Goal: Navigation & Orientation: Understand site structure

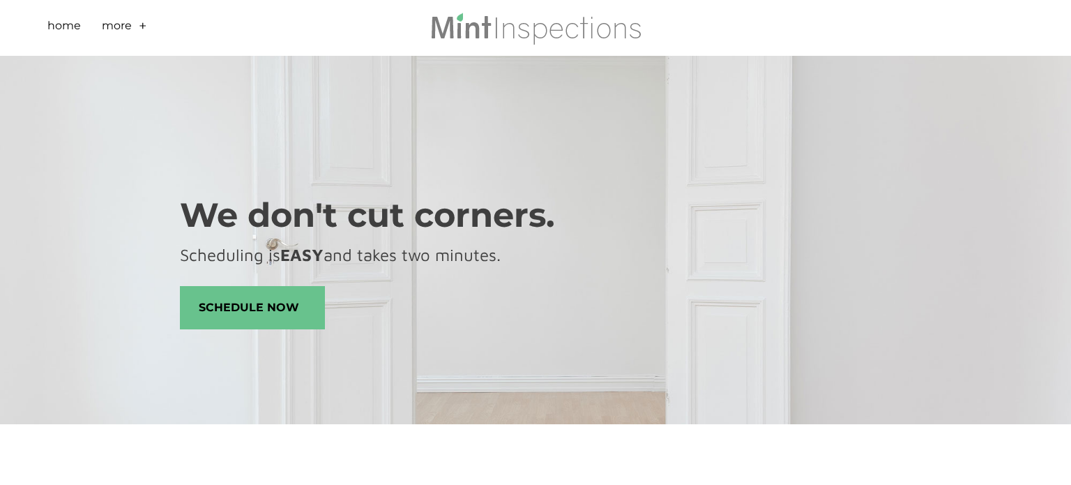
click at [142, 21] on link "+" at bounding box center [143, 28] width 8 height 22
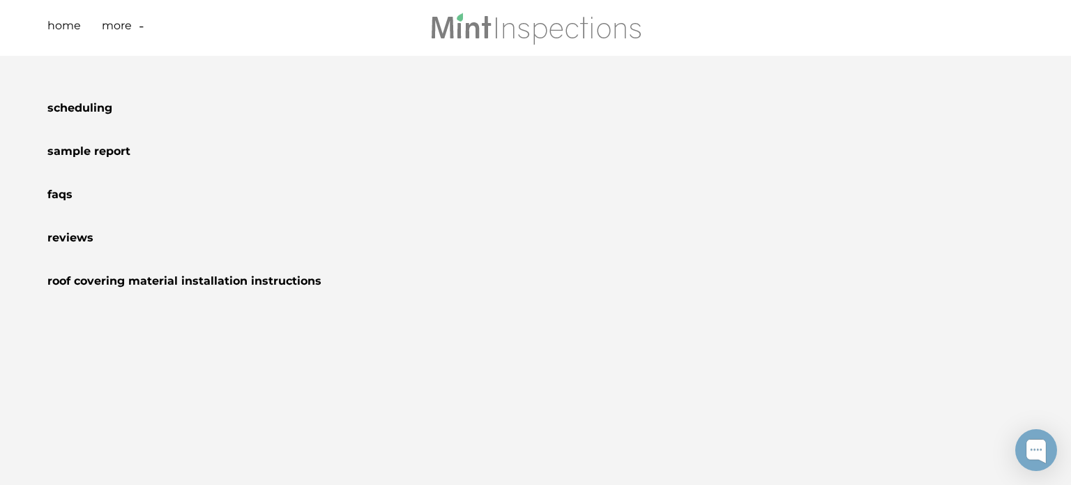
scroll to position [255, 0]
click at [141, 27] on link "-" at bounding box center [142, 28] width 6 height 22
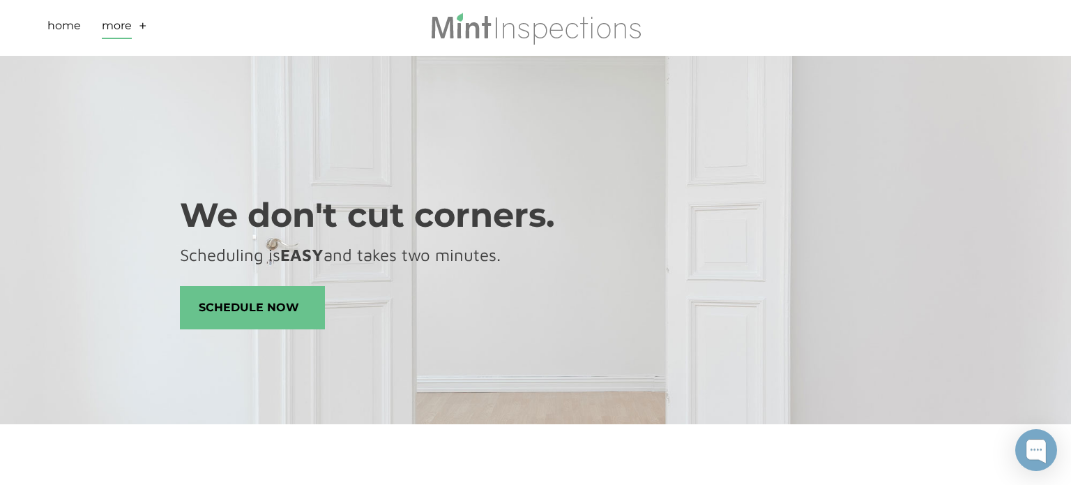
click at [114, 22] on link "More" at bounding box center [117, 28] width 30 height 22
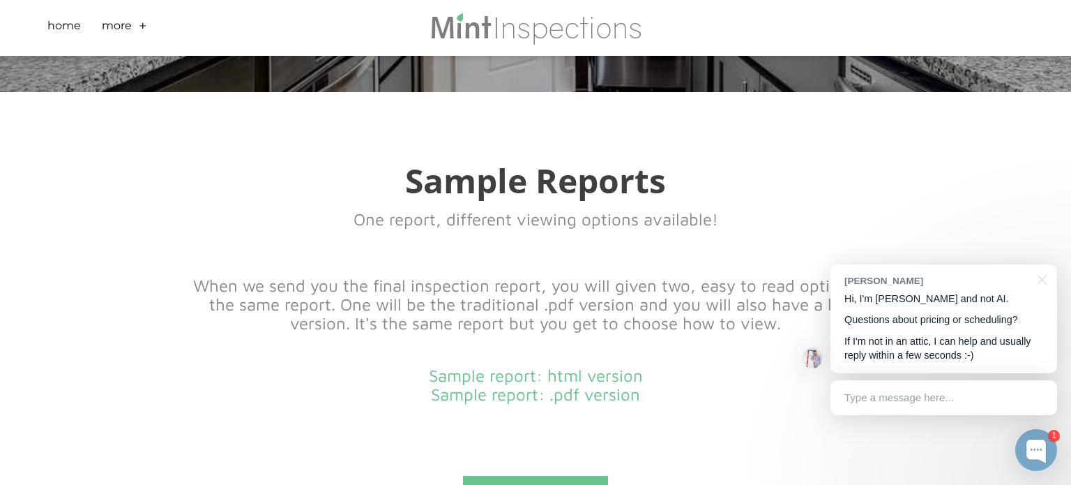
scroll to position [371, 0]
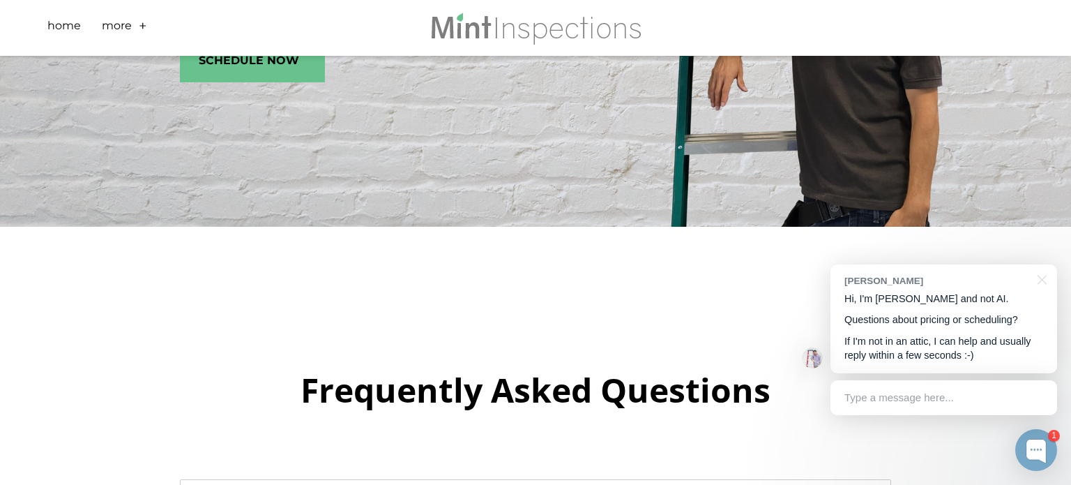
scroll to position [505, 0]
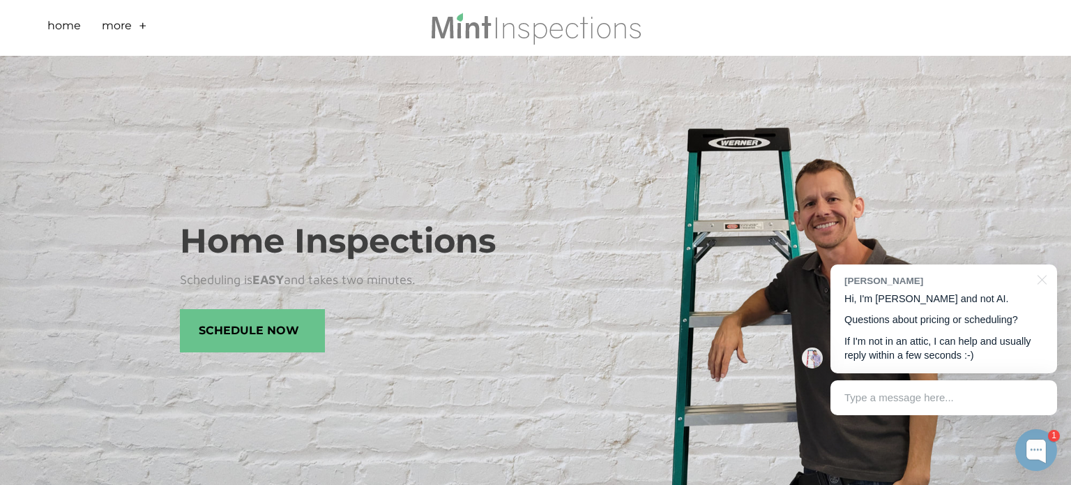
scroll to position [391, 0]
